Goal: Learn about a topic

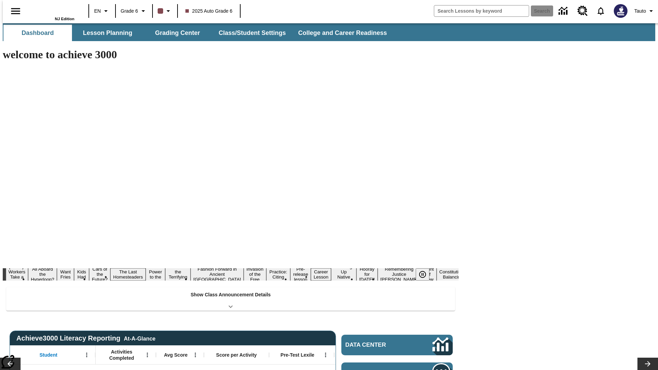
type input "-1"
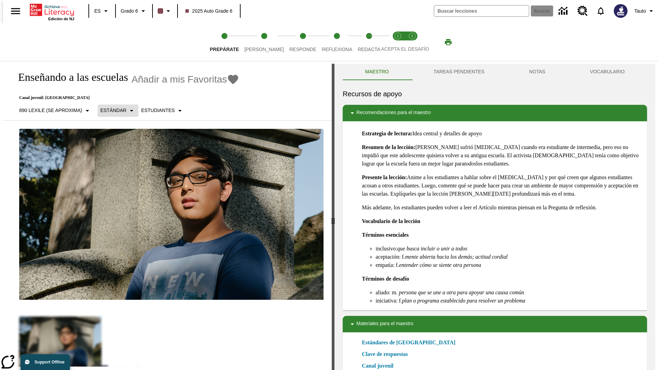
click at [115, 110] on p "Estándar" at bounding box center [113, 110] width 26 height 7
click at [53, 107] on p "890 Lexile (Se aproxima)" at bounding box center [50, 110] width 63 height 7
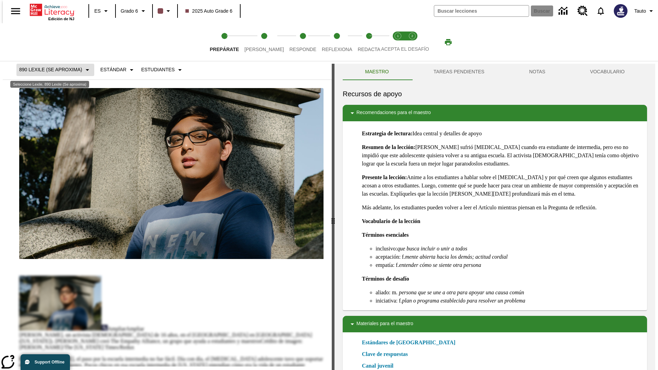
click at [53, 73] on p "890 Lexile (Se aproxima)" at bounding box center [50, 69] width 63 height 7
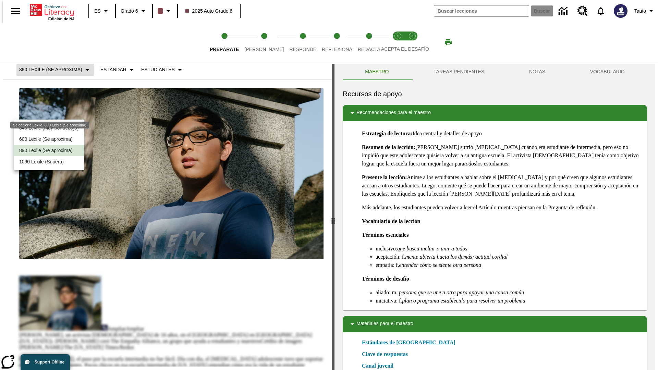
scroll to position [0, 0]
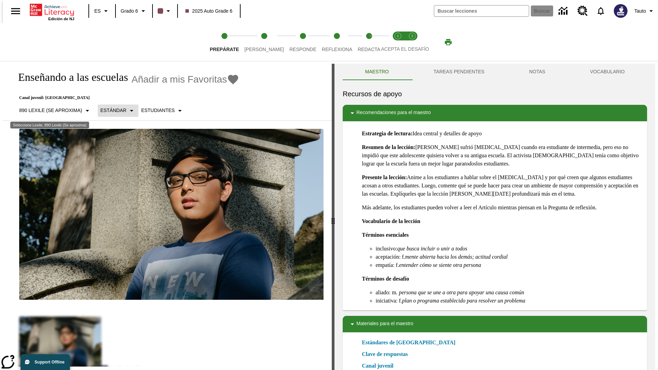
click at [115, 110] on p "Estándar" at bounding box center [113, 110] width 26 height 7
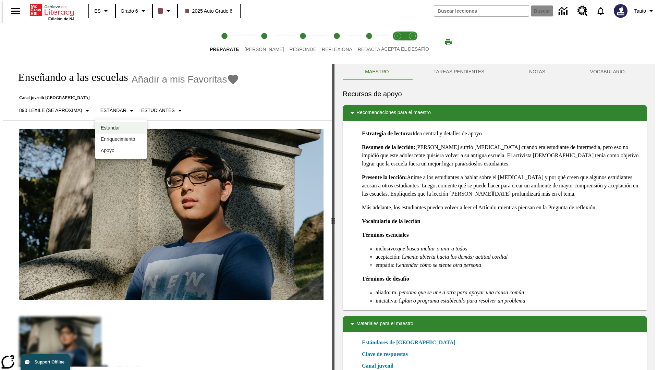
click at [121, 139] on p "Enriquecimiento" at bounding box center [121, 139] width 40 height 7
